Goal: Information Seeking & Learning: Learn about a topic

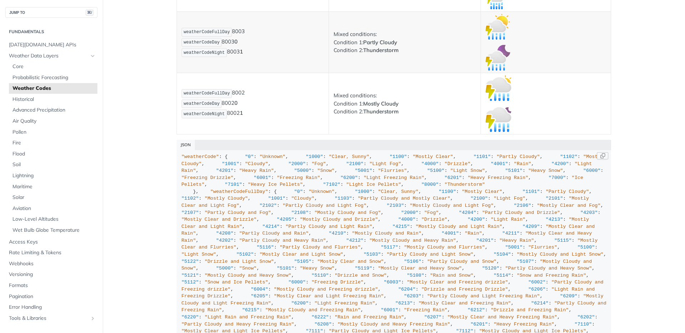
scroll to position [2, 0]
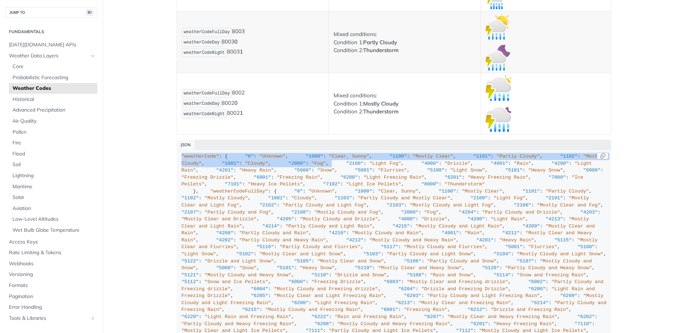
drag, startPoint x: 181, startPoint y: 154, endPoint x: 185, endPoint y: 216, distance: 61.9
click at [185, 216] on code ""weatherCode" : { "0" : "Unknown" , "1000" : "Clear, Sunny" , "1100" : "Mostly …" at bounding box center [394, 300] width 435 height 300
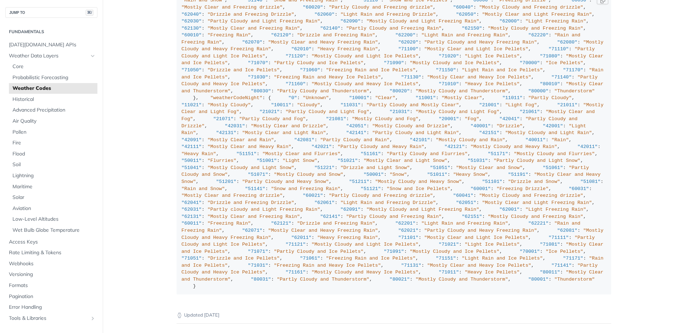
scroll to position [5251, 0]
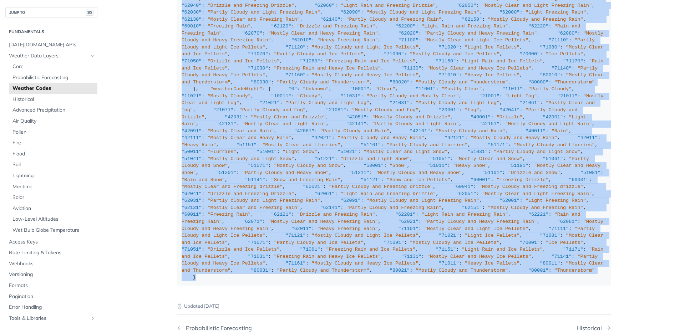
copy div ""weatherCode" : { "0" : "Unknown" , "1000" : "Clear, Sunny" , "1100" : "Mostly …"
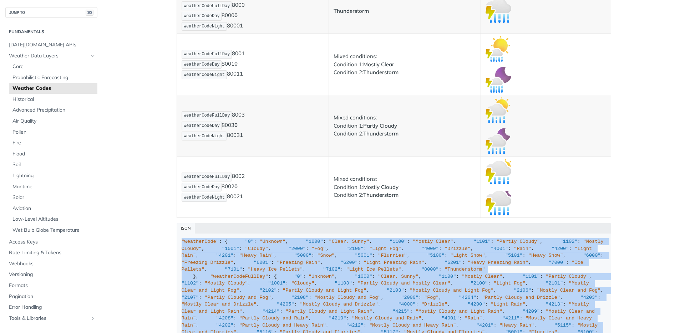
scroll to position [5021, 0]
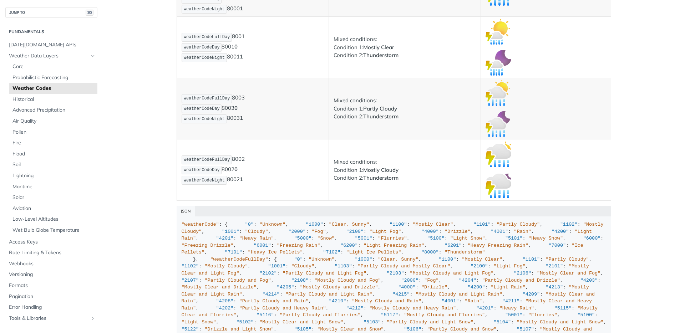
click at [273, 199] on td "weatherCodeFullDay 8002 weatherCodeDay 8002 0 weatherCodeNight 8002 1" at bounding box center [253, 169] width 152 height 61
click at [187, 209] on div "JSON" at bounding box center [394, 211] width 435 height 10
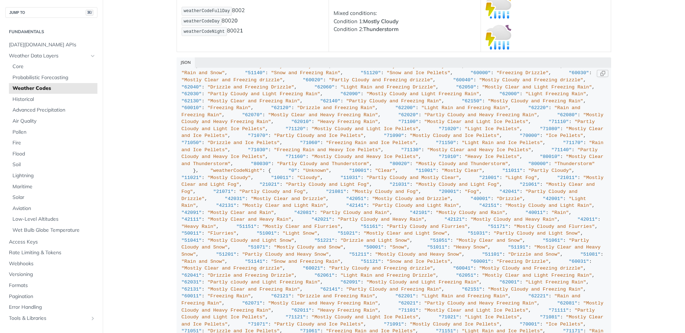
scroll to position [802, 0]
click at [313, 172] on div ""weatherCode" : { "0" : "Unknown" , "1000" : "Clear, Sunny" , "1100" : "Mostly …" at bounding box center [394, 59] width 425 height 607
click at [192, 151] on div ""weatherCode" : { "0" : "Unknown" , "1000" : "Clear, Sunny" , "1100" : "Mostly …" at bounding box center [394, 59] width 425 height 607
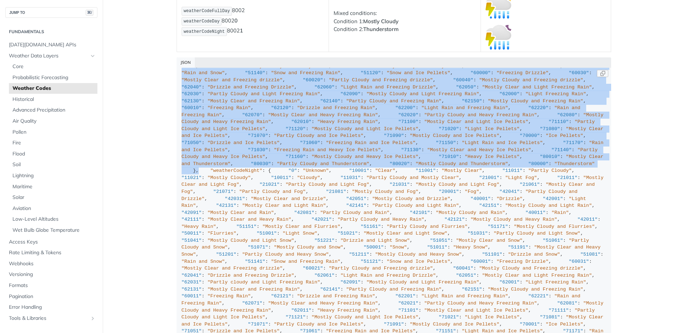
click at [208, 187] on div ""weatherCode" : { "0" : "Unknown" , "1000" : "Clear, Sunny" , "1100" : "Mostly …" at bounding box center [394, 59] width 425 height 607
copy div ""weatherCodeDay" :{ "0" : "Unknown" , "10000" : "Clear, Sunny" , "11000" : "Mos…"
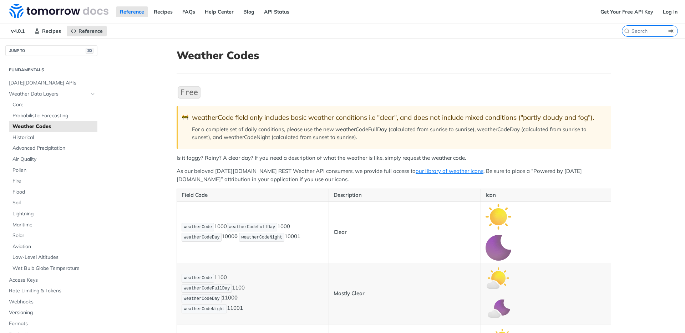
scroll to position [0, 0]
click at [677, 9] on link "Log In" at bounding box center [670, 11] width 22 height 11
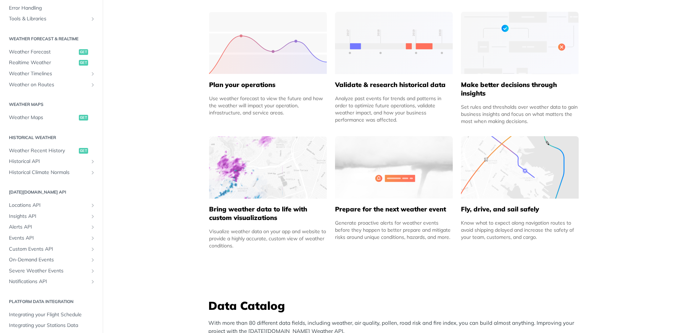
scroll to position [141, 0]
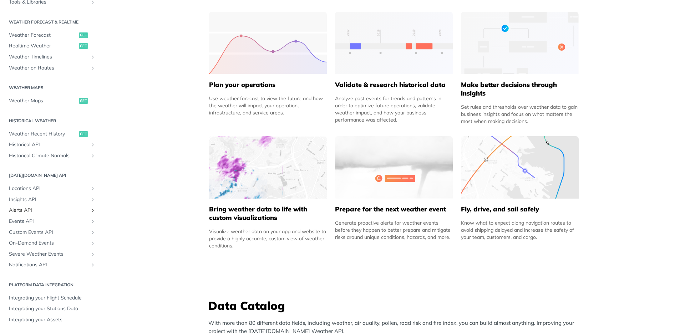
click at [26, 208] on span "Alerts API" at bounding box center [48, 210] width 79 height 7
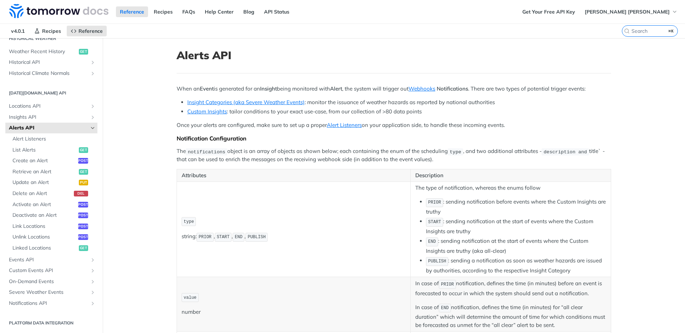
click at [91, 125] on link "Alerts API" at bounding box center [51, 128] width 92 height 11
click at [92, 126] on icon "Hide subpages for Alerts API" at bounding box center [93, 128] width 6 height 6
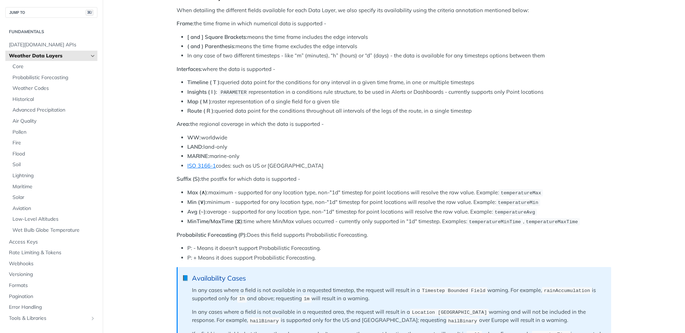
scroll to position [315, 0]
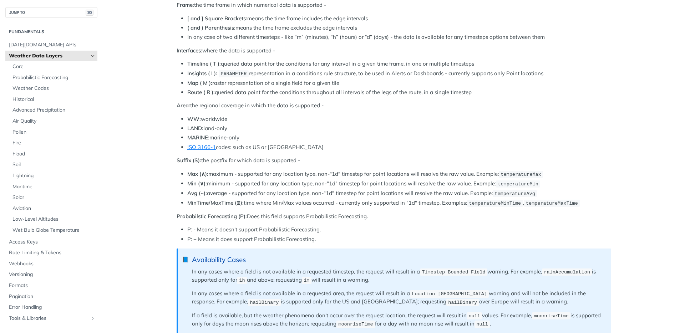
click at [389, 229] on li "P: - Means it doesn't support Probabilistic Forecasting." at bounding box center [399, 230] width 424 height 8
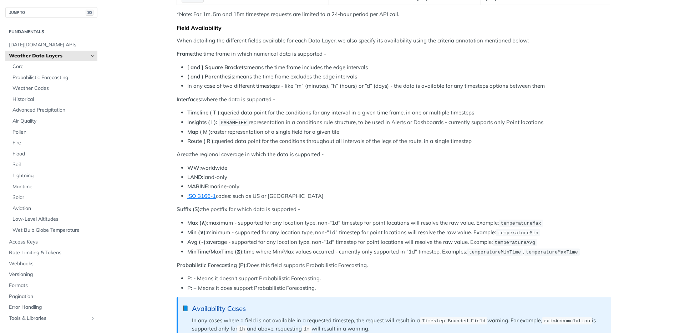
scroll to position [0, 0]
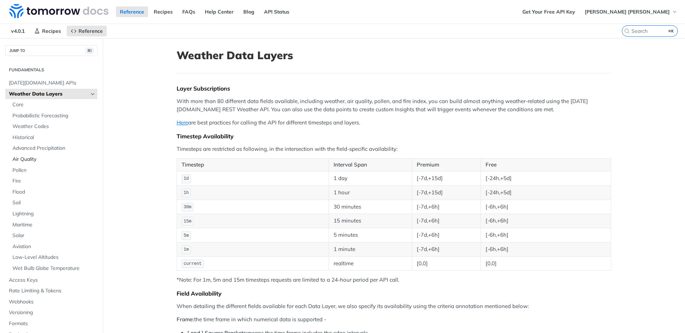
click at [28, 157] on span "Air Quality" at bounding box center [53, 159] width 83 height 7
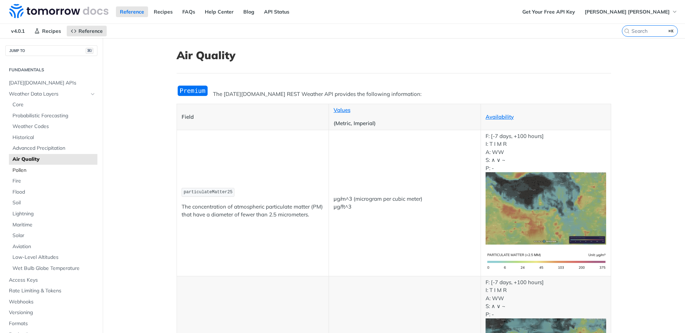
click at [19, 169] on span "Pollen" at bounding box center [53, 170] width 83 height 7
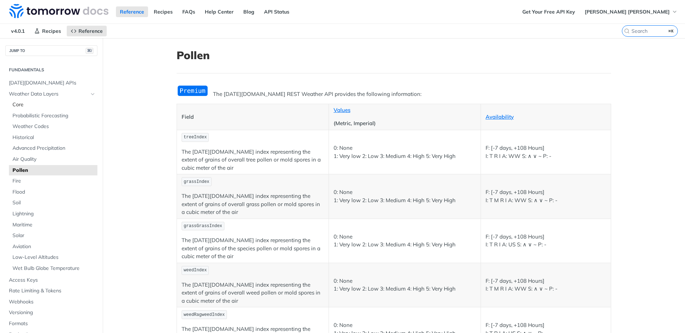
click at [20, 103] on span "Core" at bounding box center [53, 104] width 83 height 7
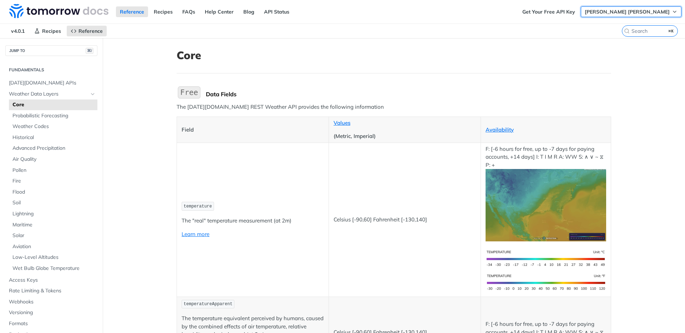
click at [655, 11] on span "[PERSON_NAME] [PERSON_NAME]" at bounding box center [627, 12] width 85 height 6
click at [369, 68] on header "Core" at bounding box center [394, 61] width 435 height 25
click at [29, 159] on span "Air Quality" at bounding box center [53, 159] width 83 height 7
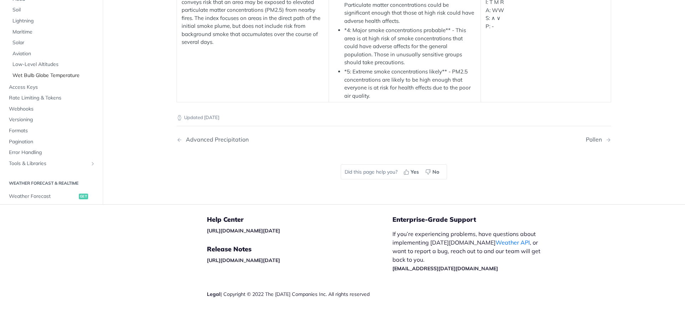
scroll to position [46, 0]
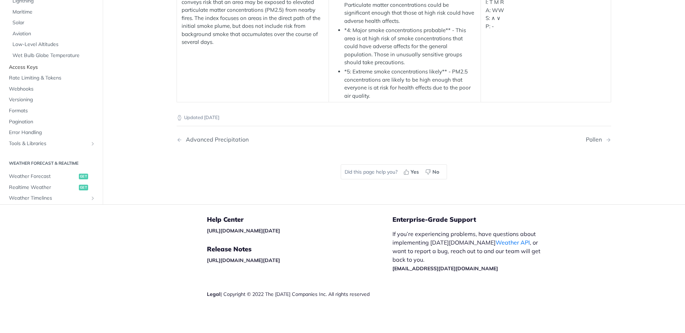
click at [32, 71] on span "Access Keys" at bounding box center [52, 67] width 87 height 7
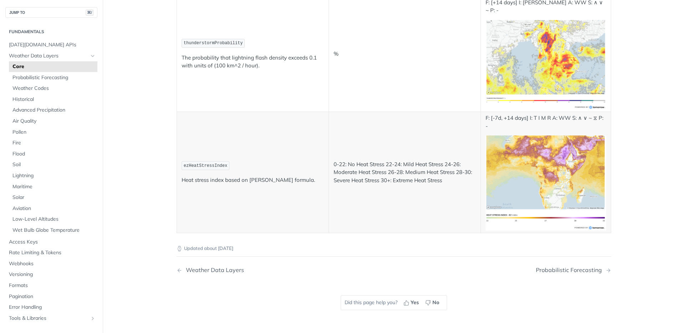
scroll to position [3871, 0]
